Goal: Information Seeking & Learning: Learn about a topic

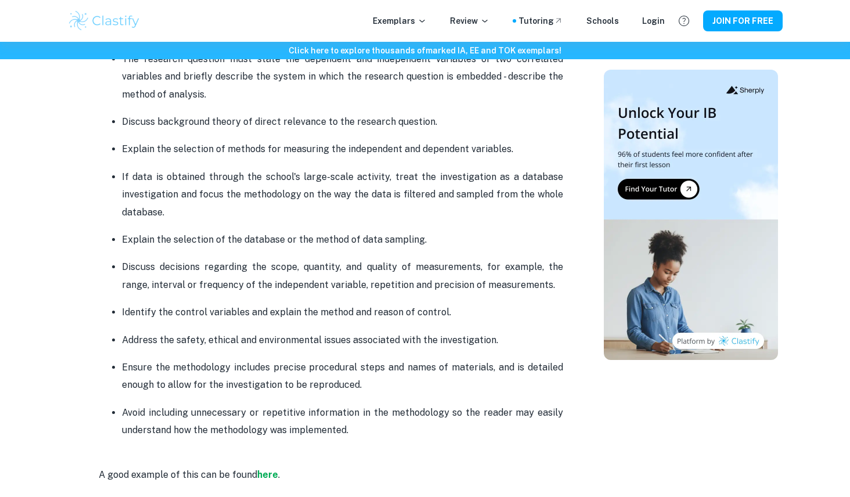
scroll to position [894, 0]
click at [269, 476] on strong "here" at bounding box center [267, 474] width 21 height 11
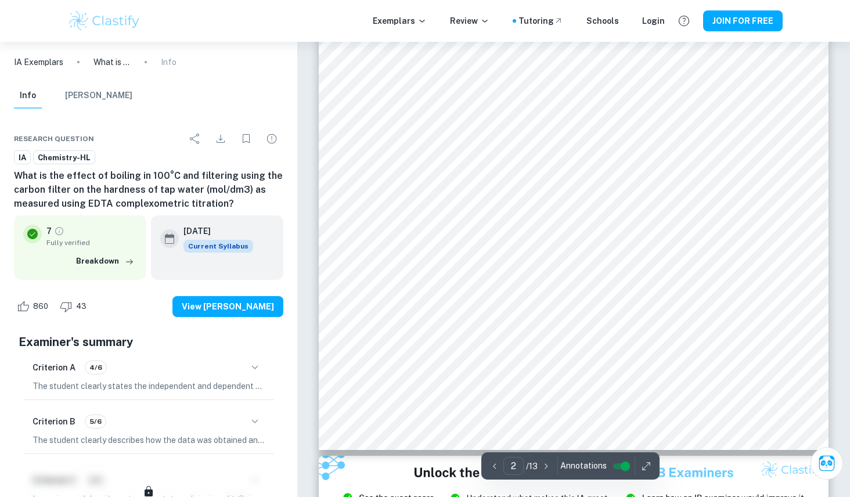
scroll to position [1122, 0]
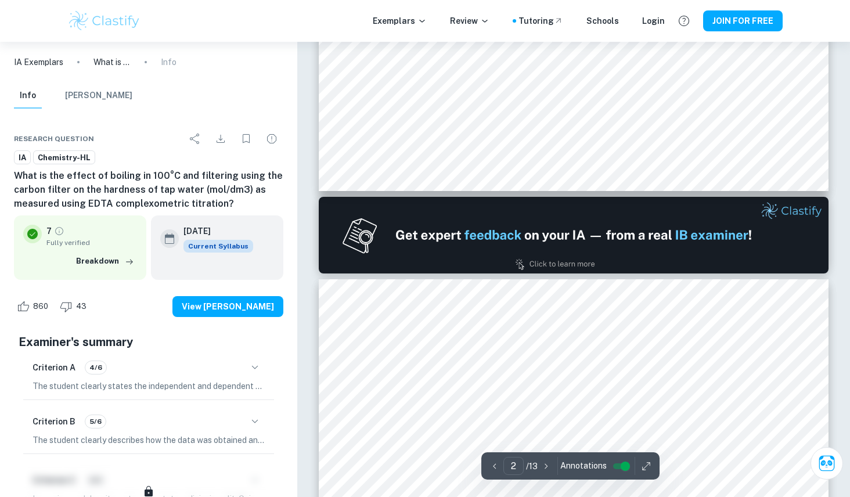
type input "1"
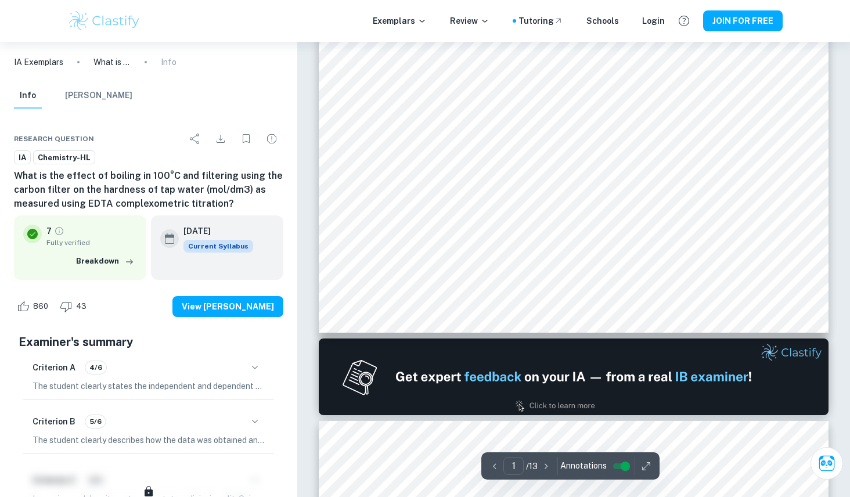
scroll to position [451, 0]
